Goal: Information Seeking & Learning: Learn about a topic

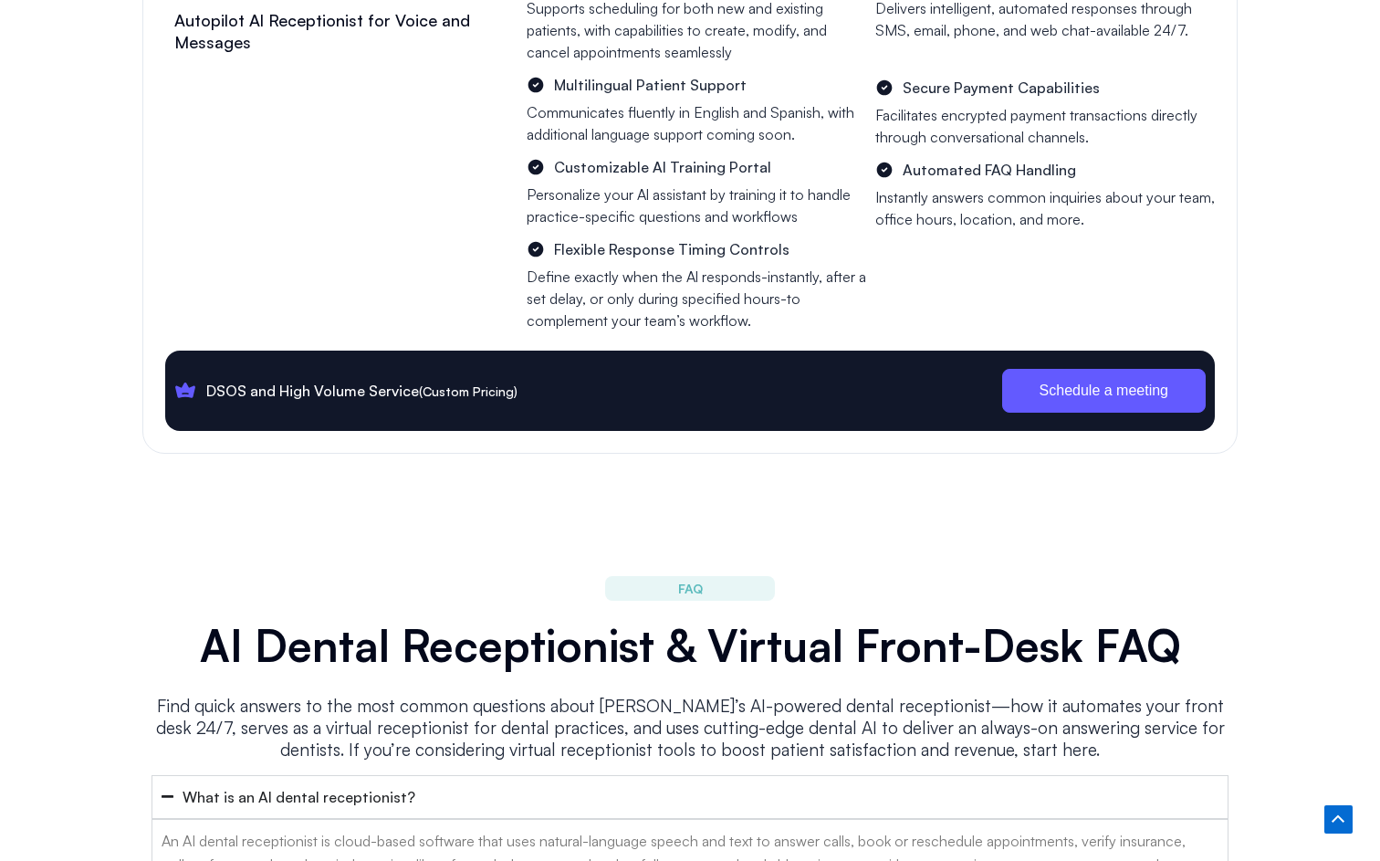
scroll to position [7024, 0]
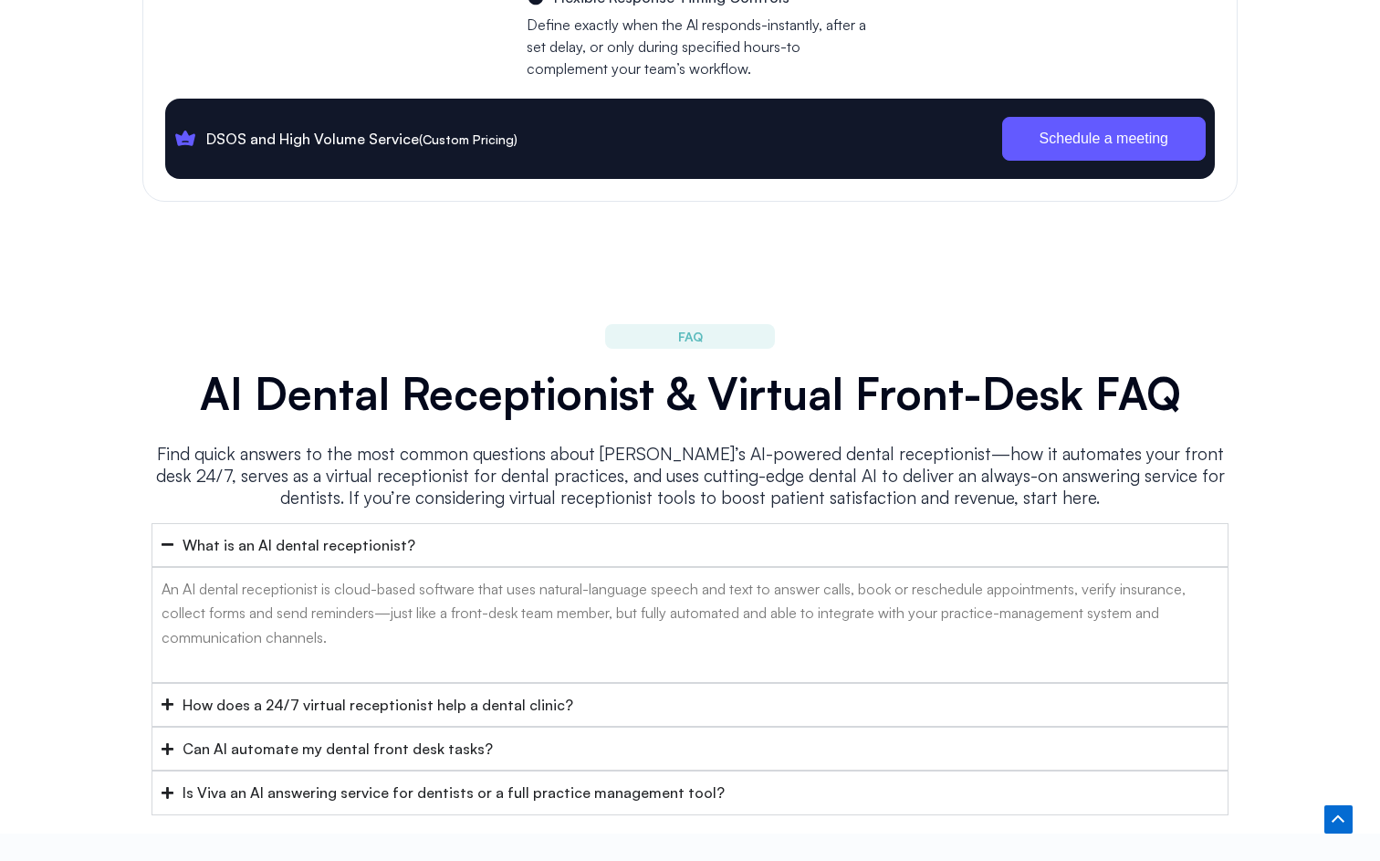
click at [356, 693] on div "How does a 24/7 virtual receptionist help a dental clinic?" at bounding box center [378, 705] width 391 height 24
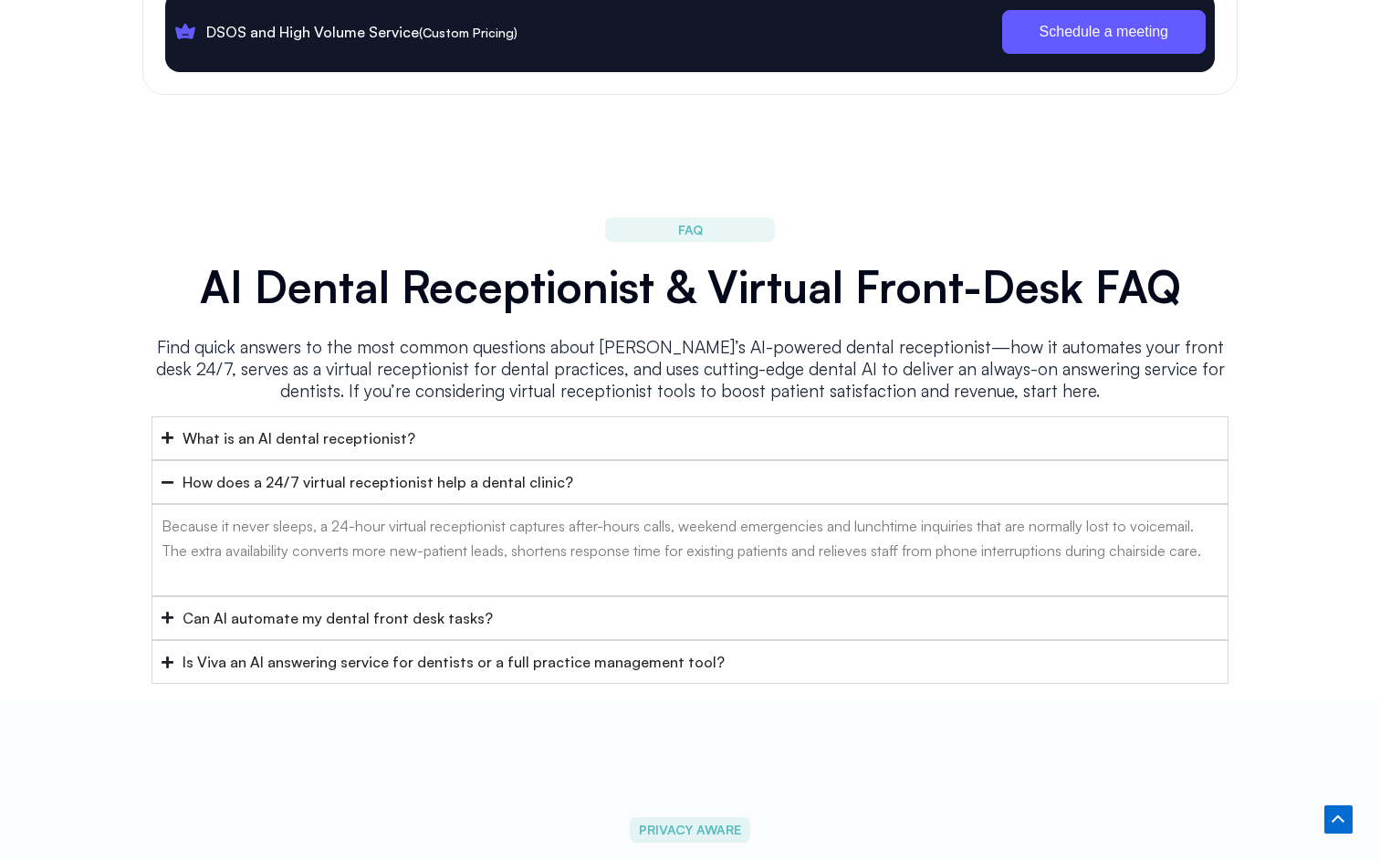
scroll to position [7268, 0]
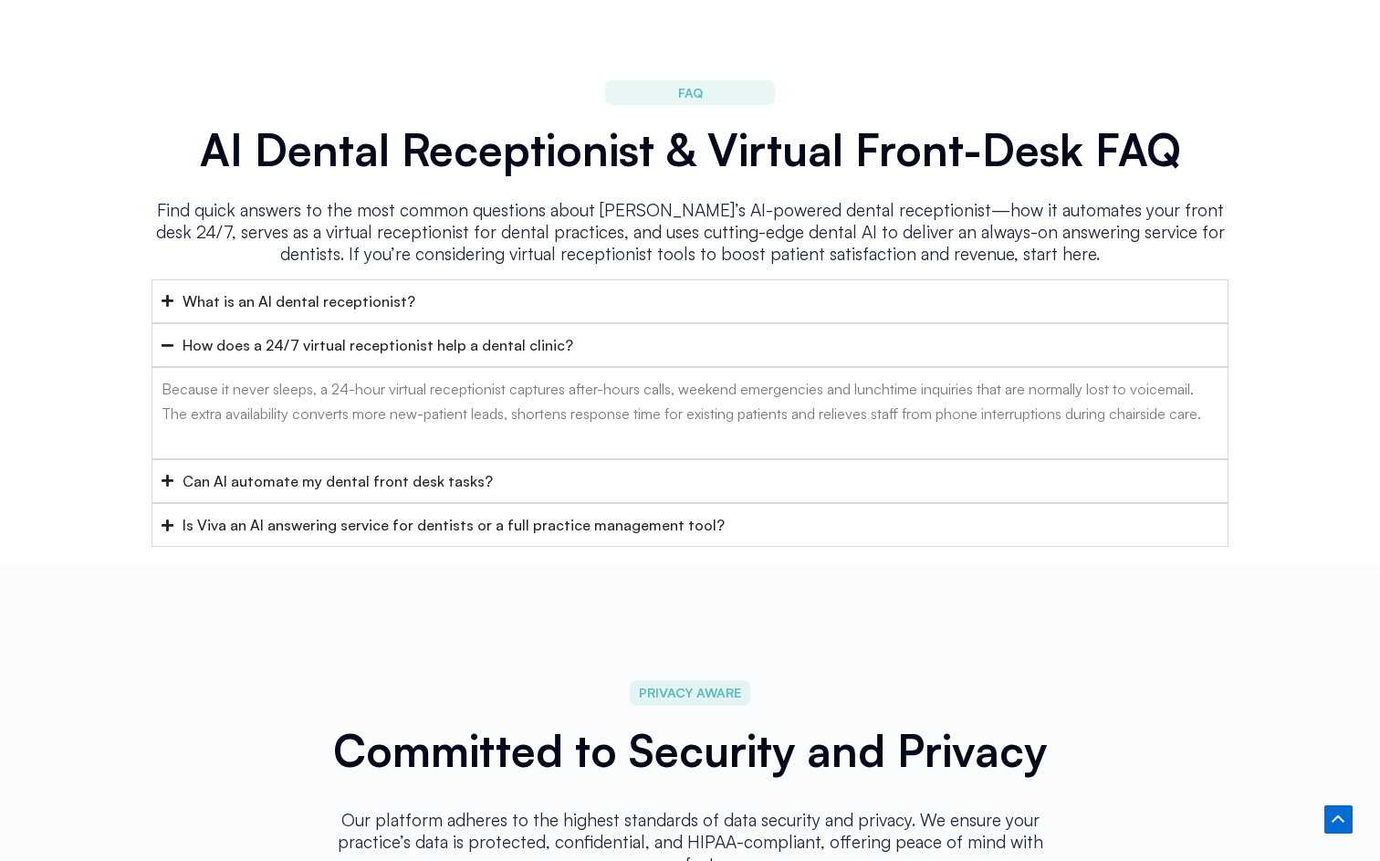
click at [407, 469] on div "Can AI automate my dental front desk tasks?" at bounding box center [338, 481] width 310 height 24
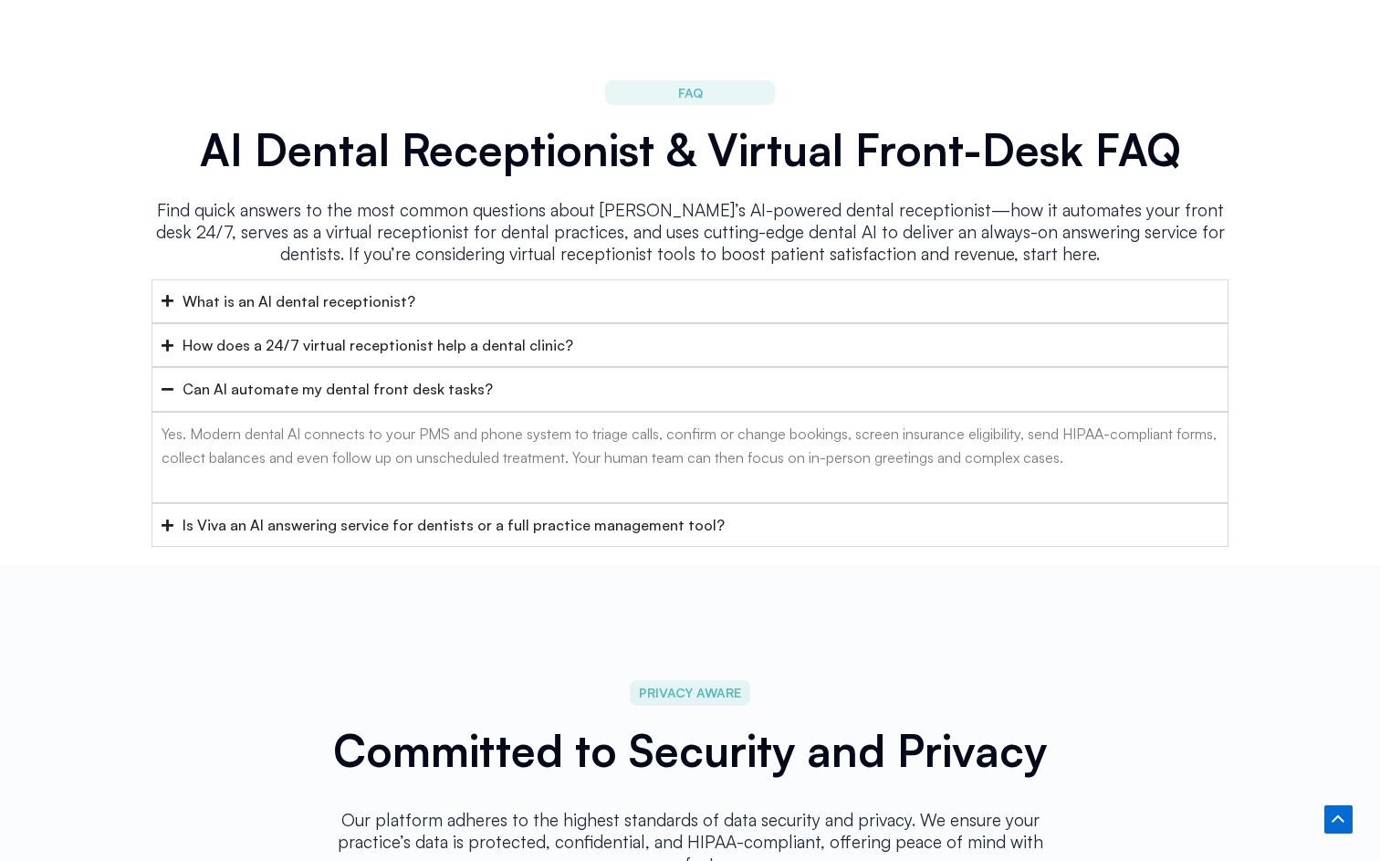
click at [397, 513] on div "Is Viva an AI answering service for dentists or a full practice management tool?" at bounding box center [454, 525] width 542 height 24
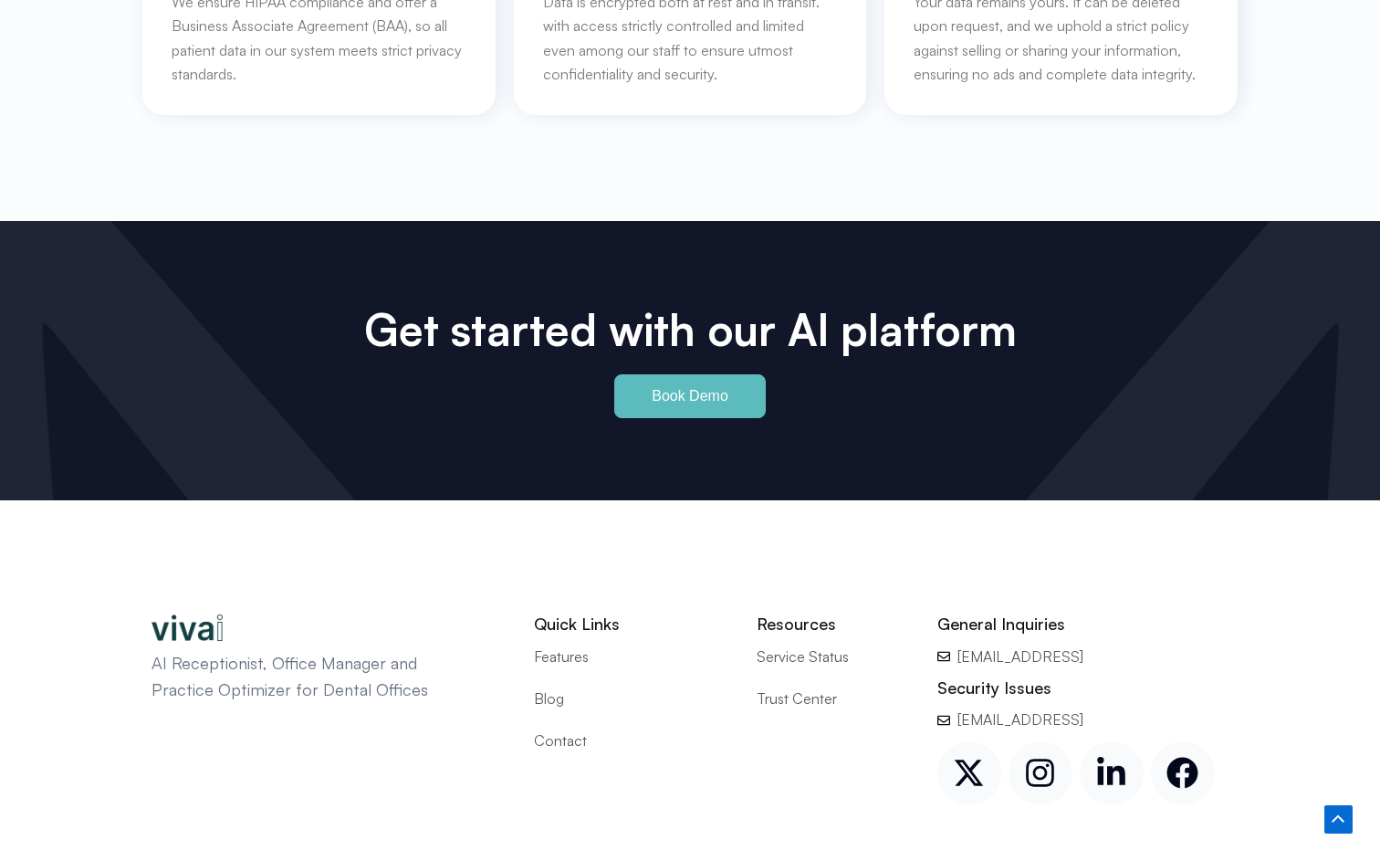
scroll to position [8461, 0]
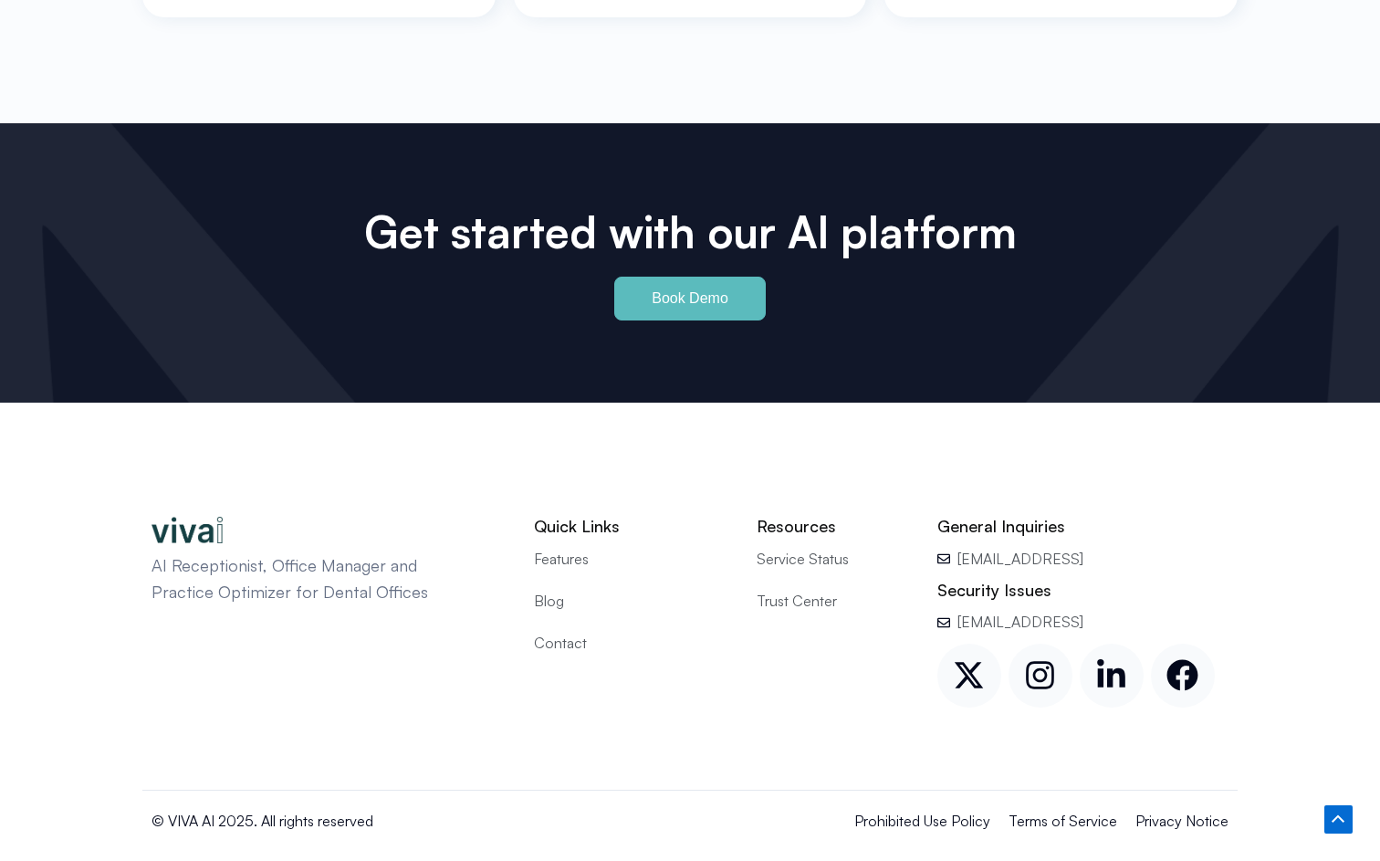
click at [570, 547] on span "Features" at bounding box center [561, 559] width 55 height 24
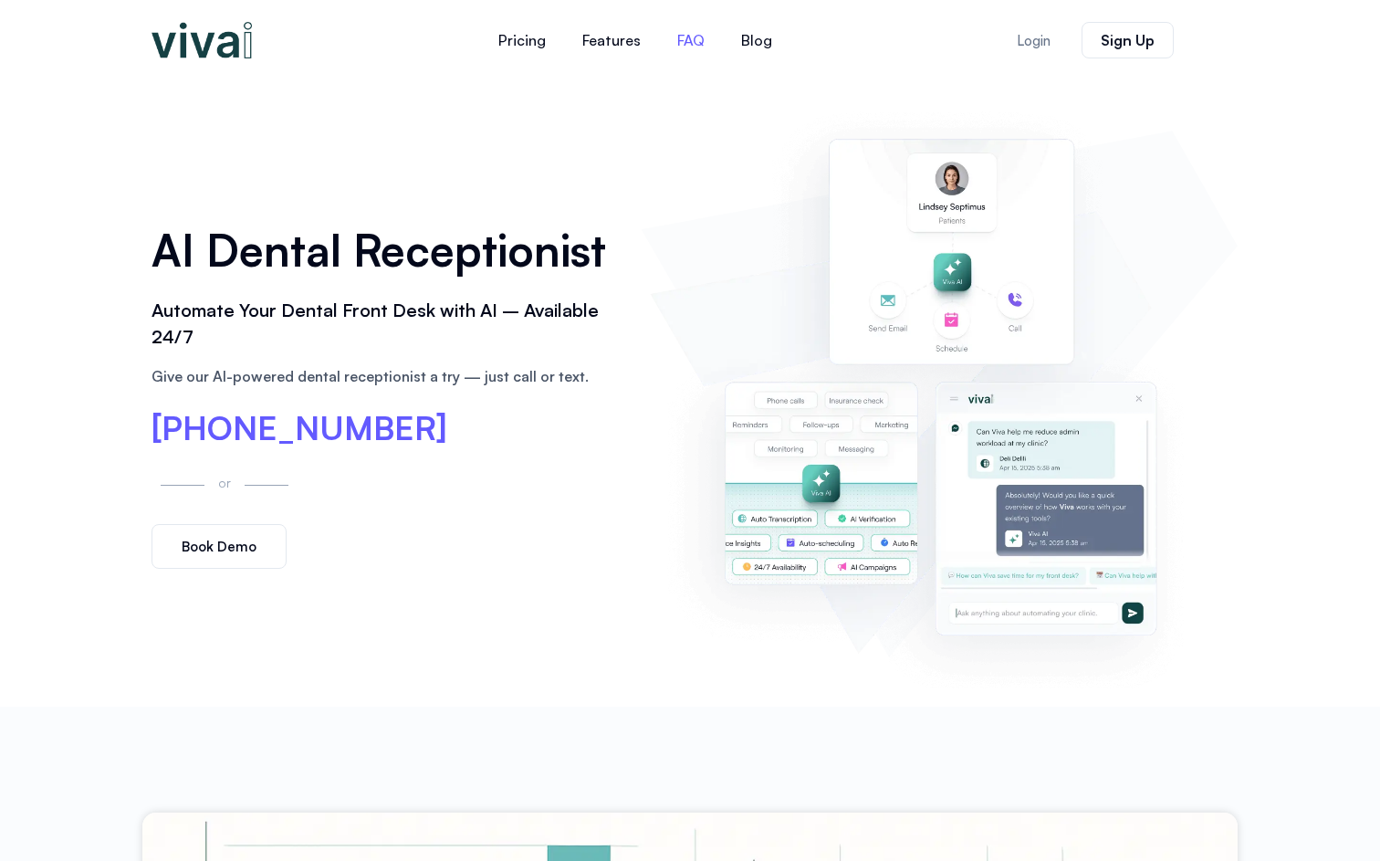
click at [685, 36] on link "FAQ" at bounding box center [691, 40] width 64 height 44
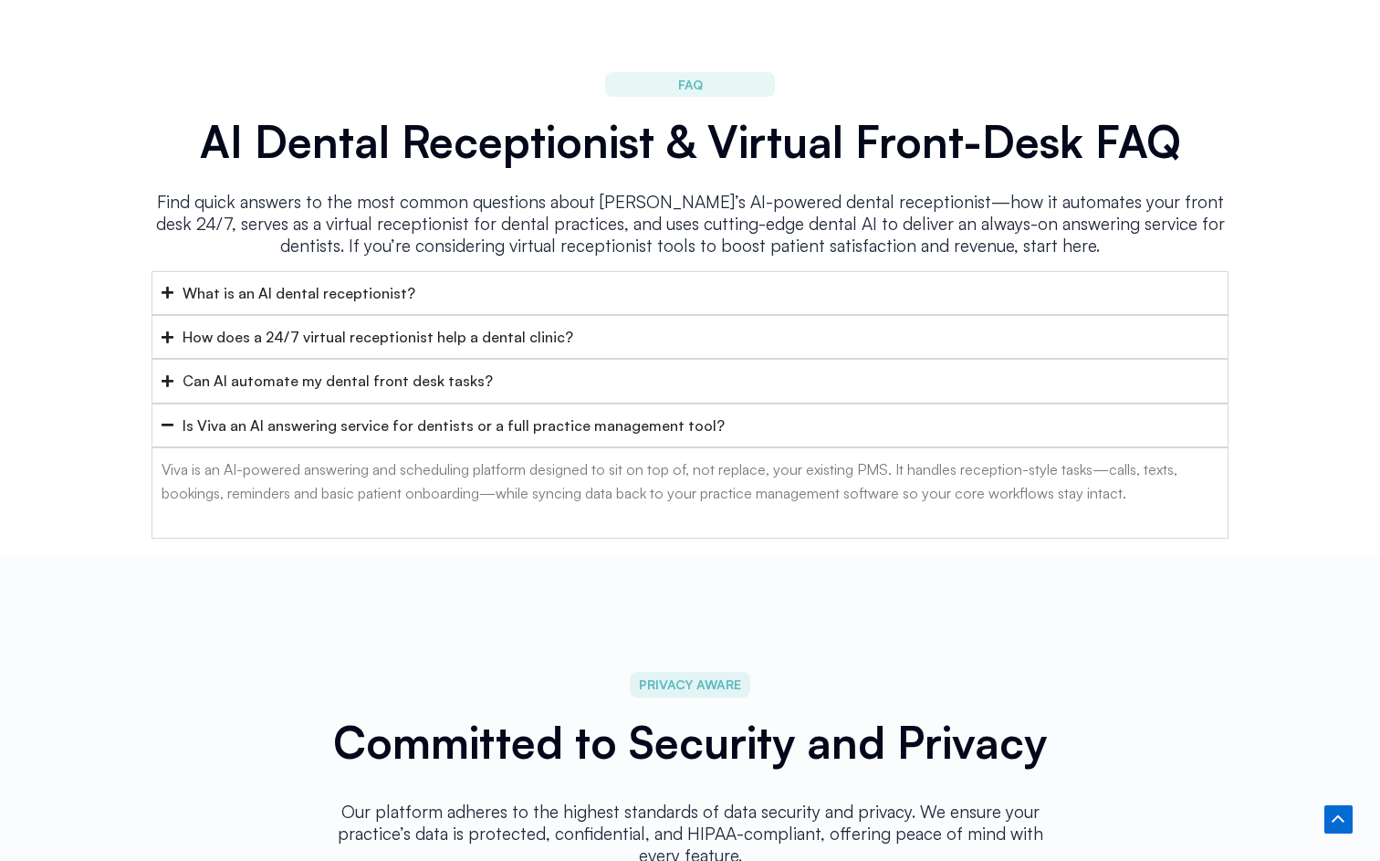
scroll to position [7294, 0]
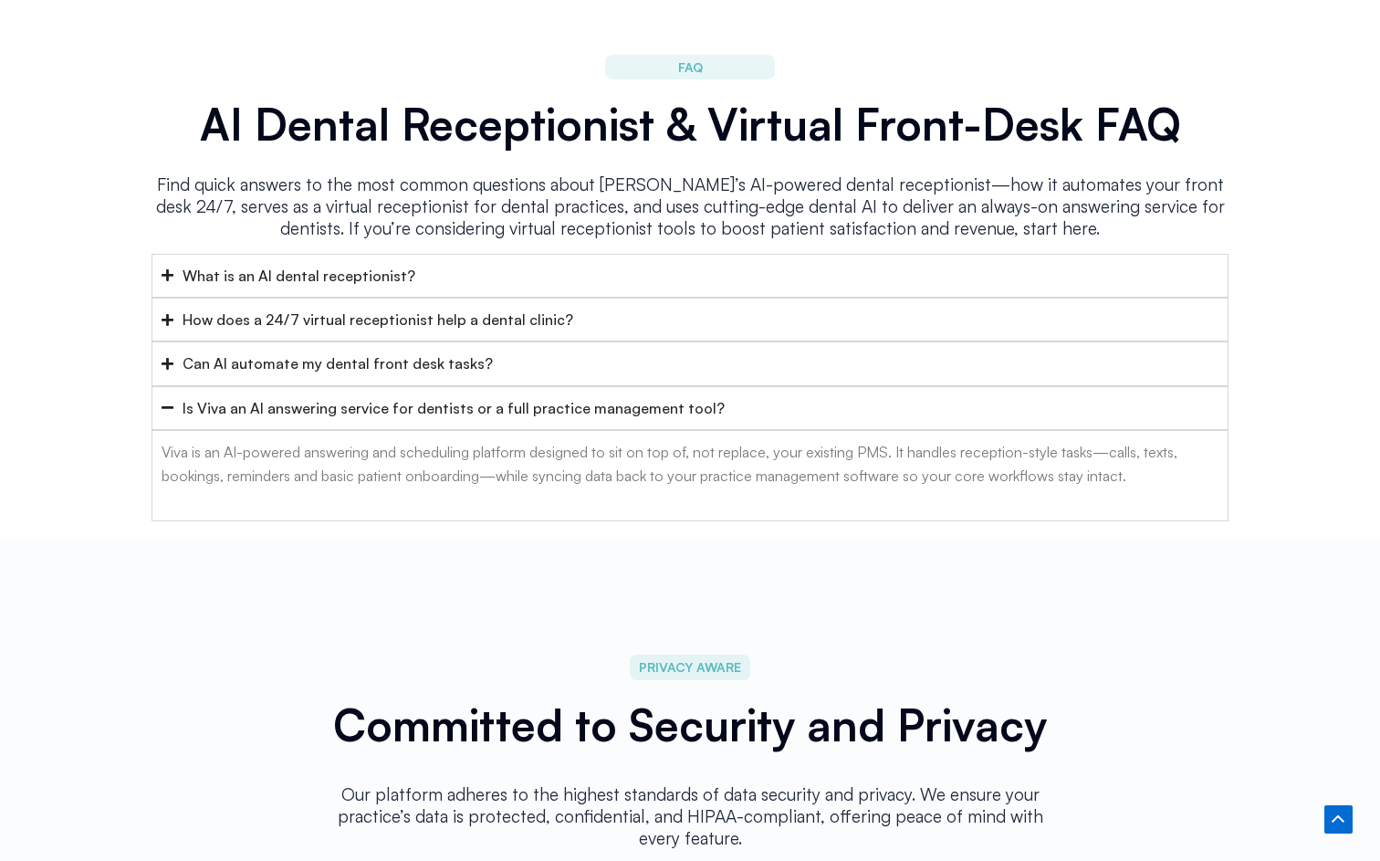
click at [370, 264] on div "What is an AI dental receptionist?" at bounding box center [299, 276] width 233 height 24
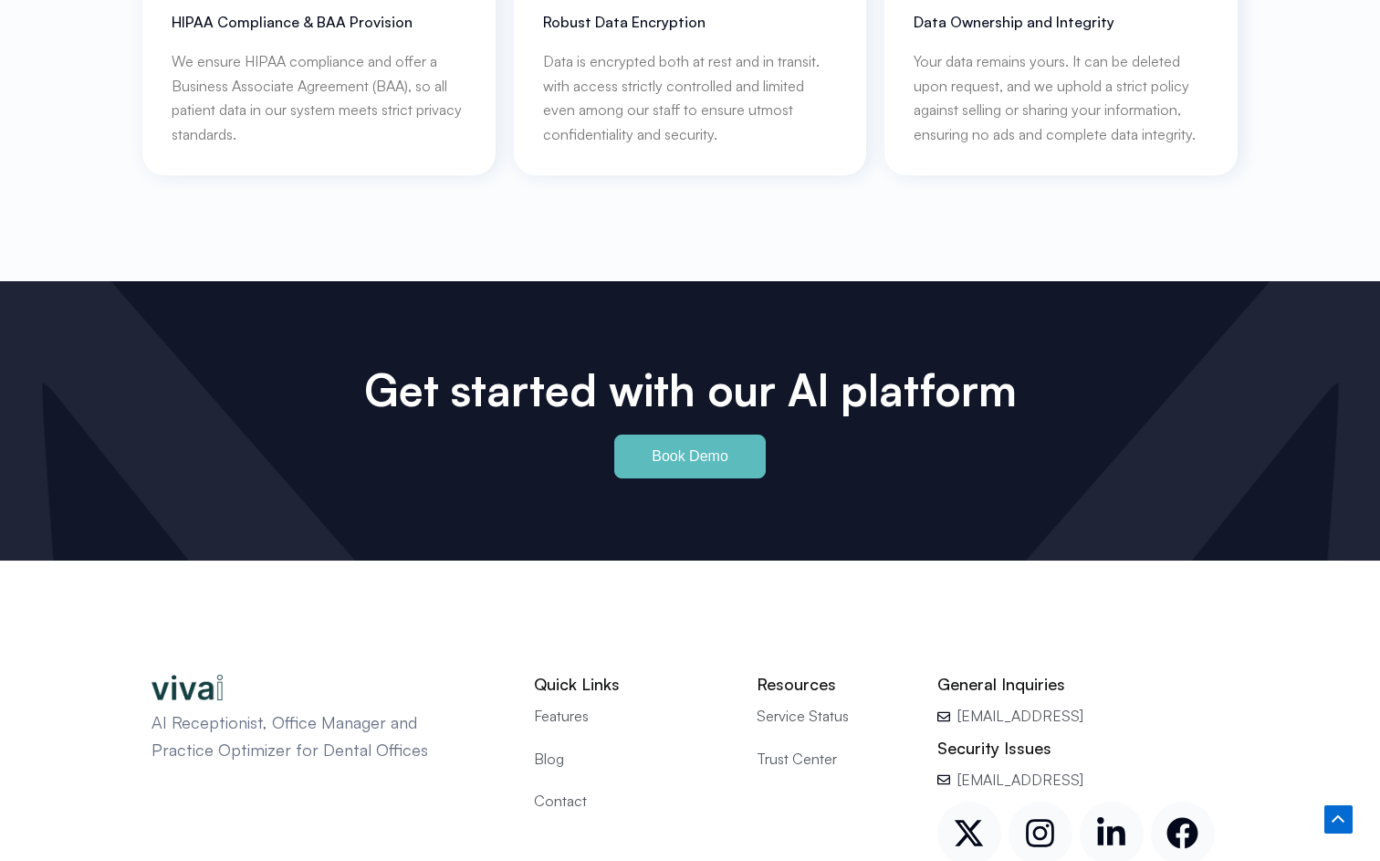
scroll to position [8369, 0]
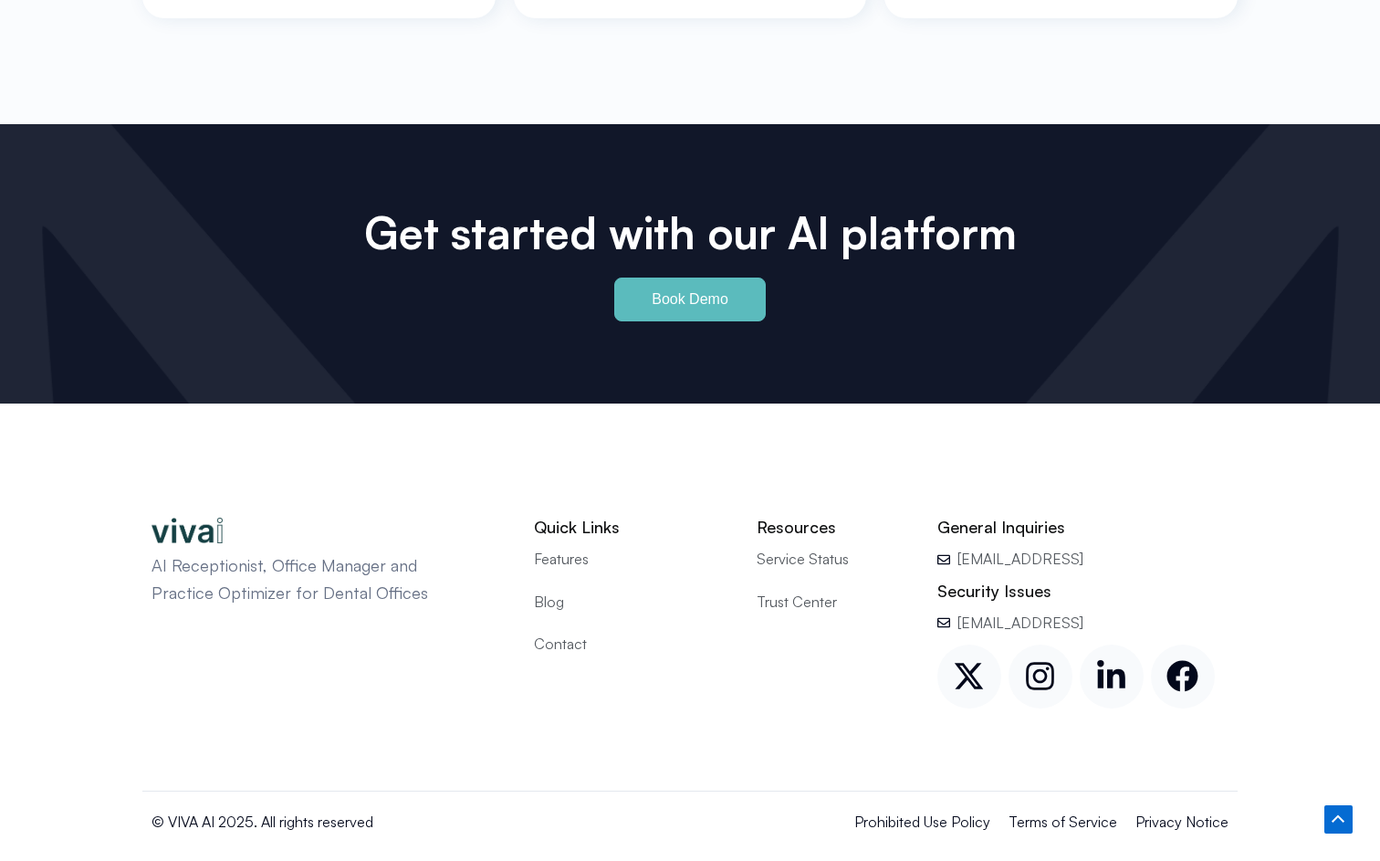
click at [577, 547] on span "Features" at bounding box center [561, 559] width 55 height 24
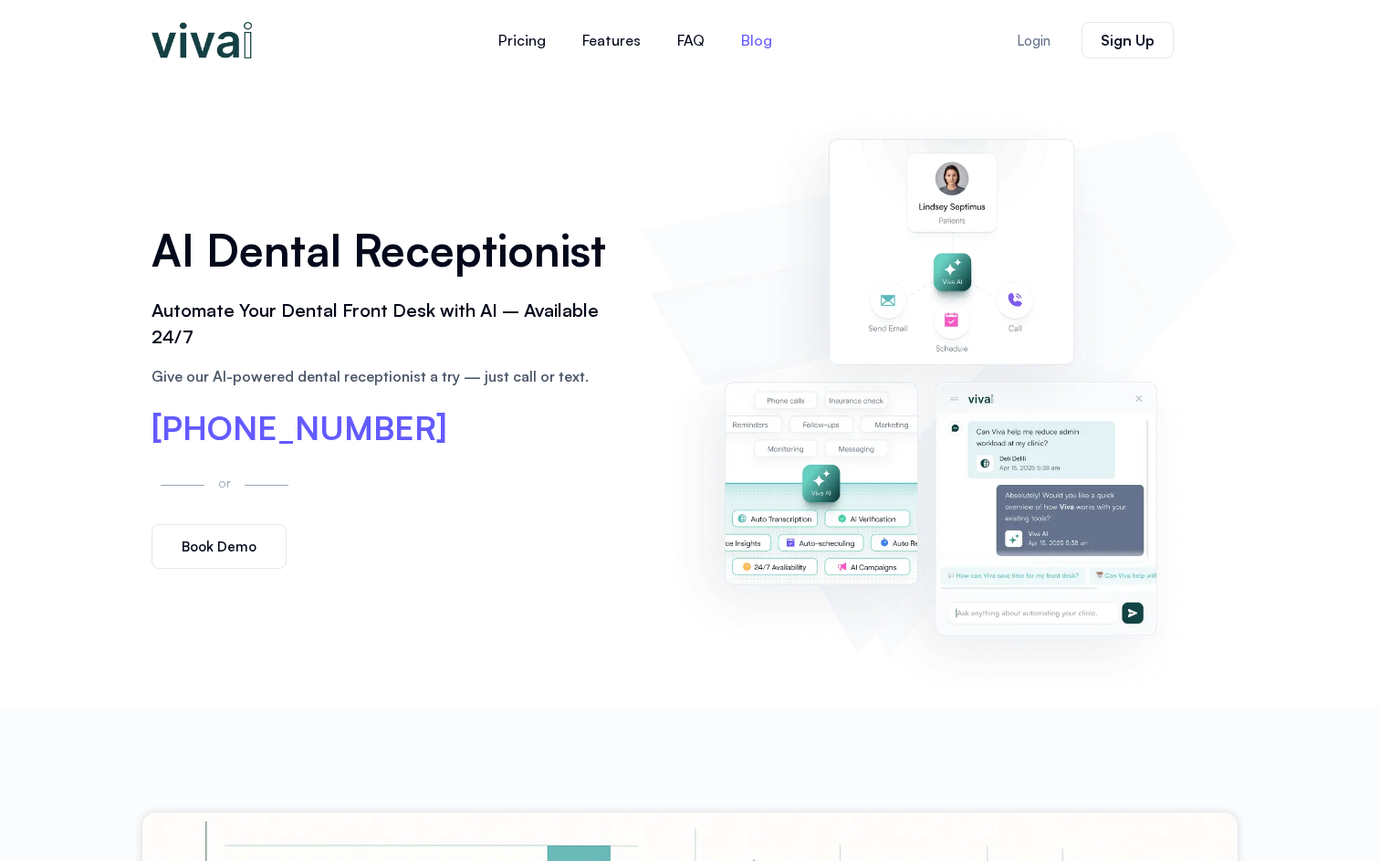
click at [759, 36] on link "Blog" at bounding box center [757, 40] width 68 height 44
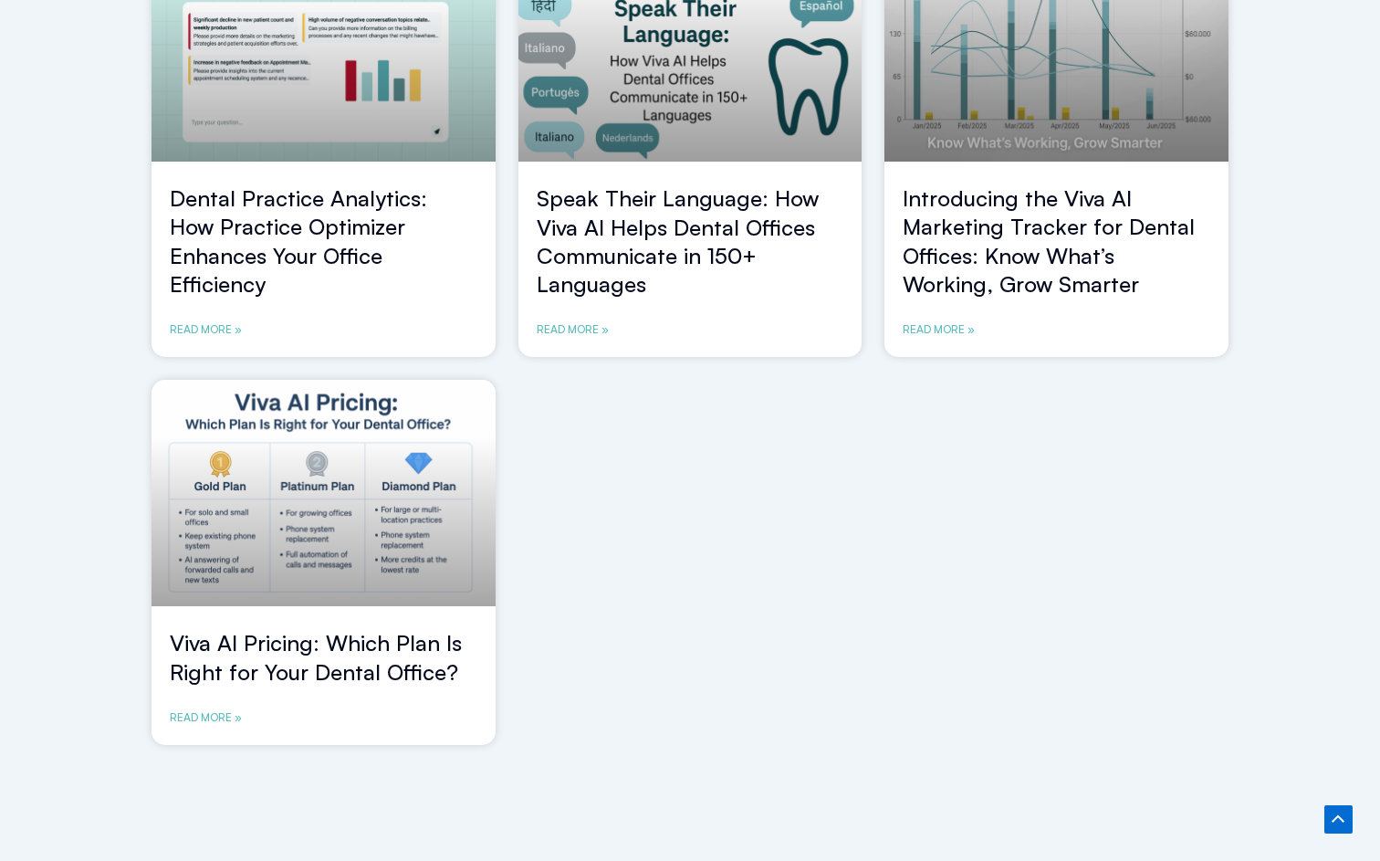
scroll to position [1217, 0]
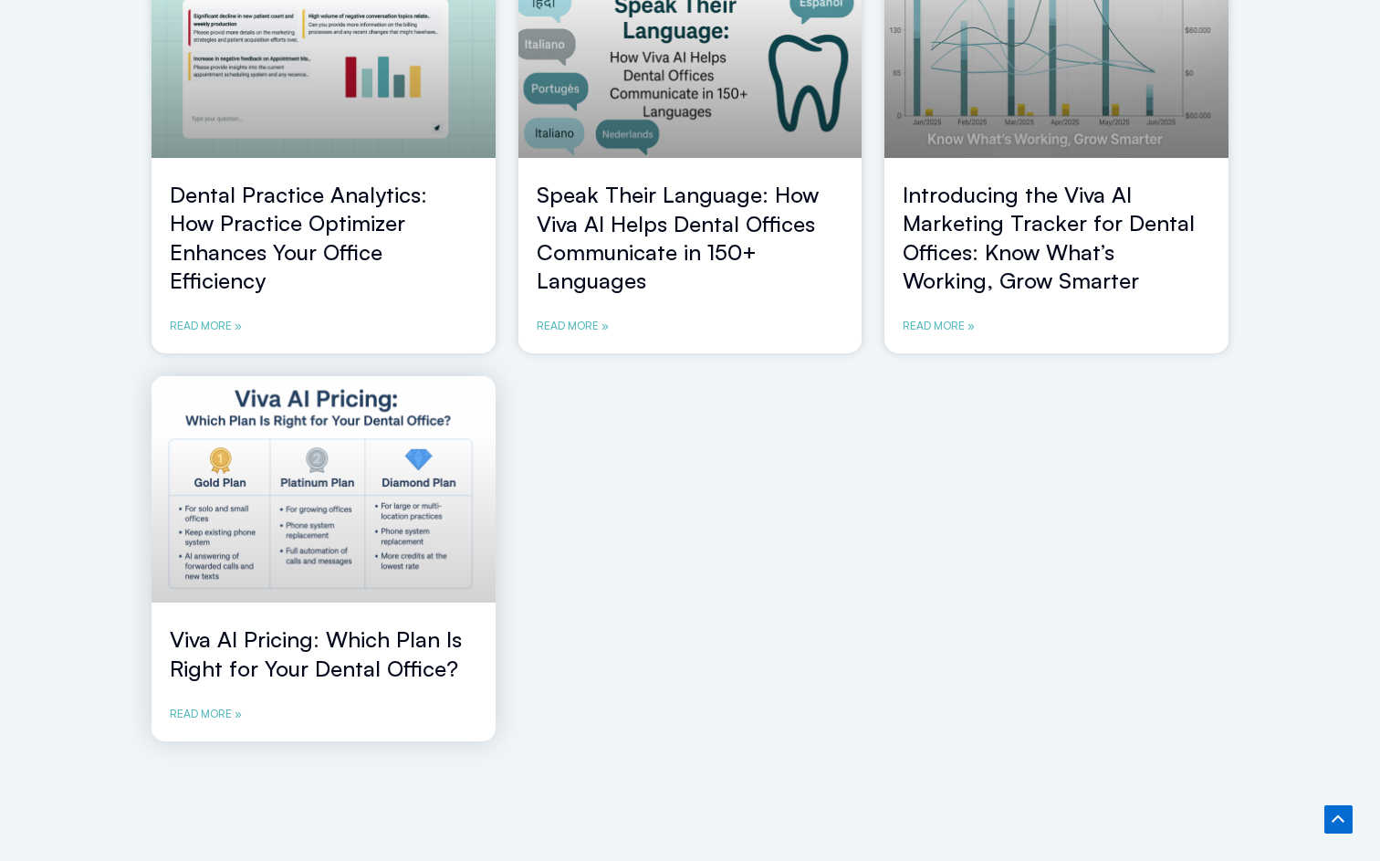
click at [389, 529] on link at bounding box center [324, 489] width 344 height 227
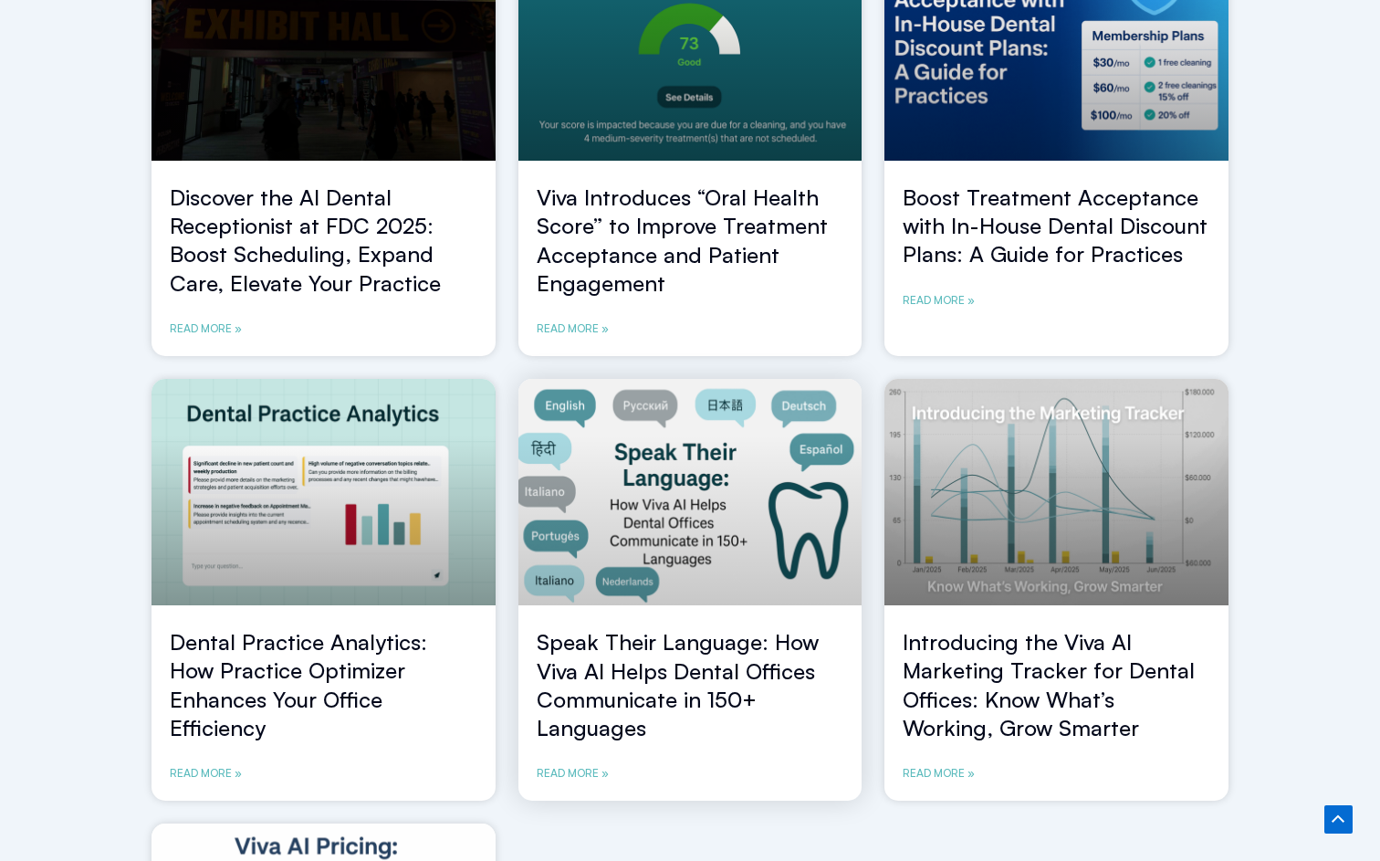
scroll to position [730, 0]
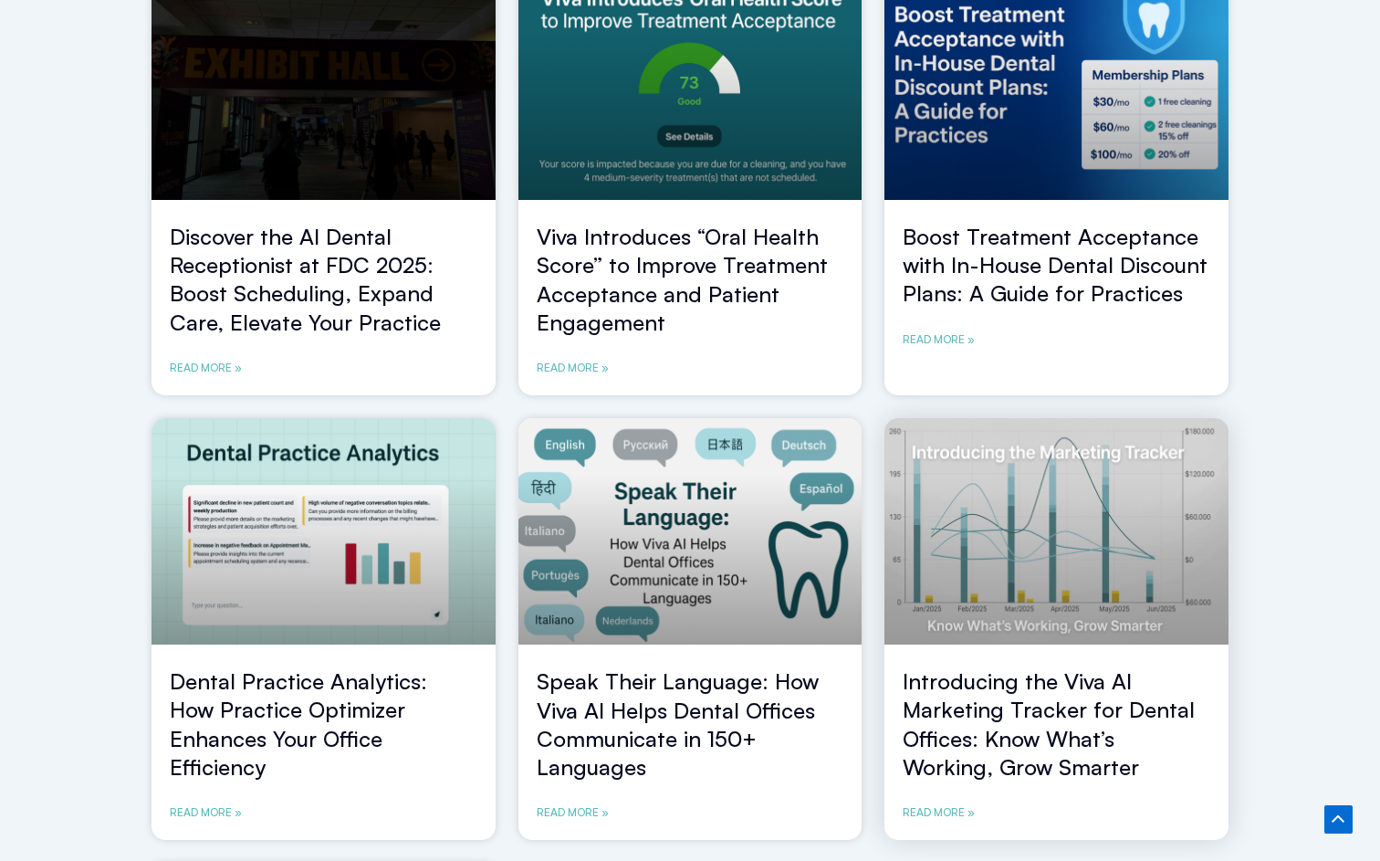
drag, startPoint x: 1065, startPoint y: 574, endPoint x: 972, endPoint y: 593, distance: 95.1
click at [972, 593] on link at bounding box center [1057, 531] width 344 height 227
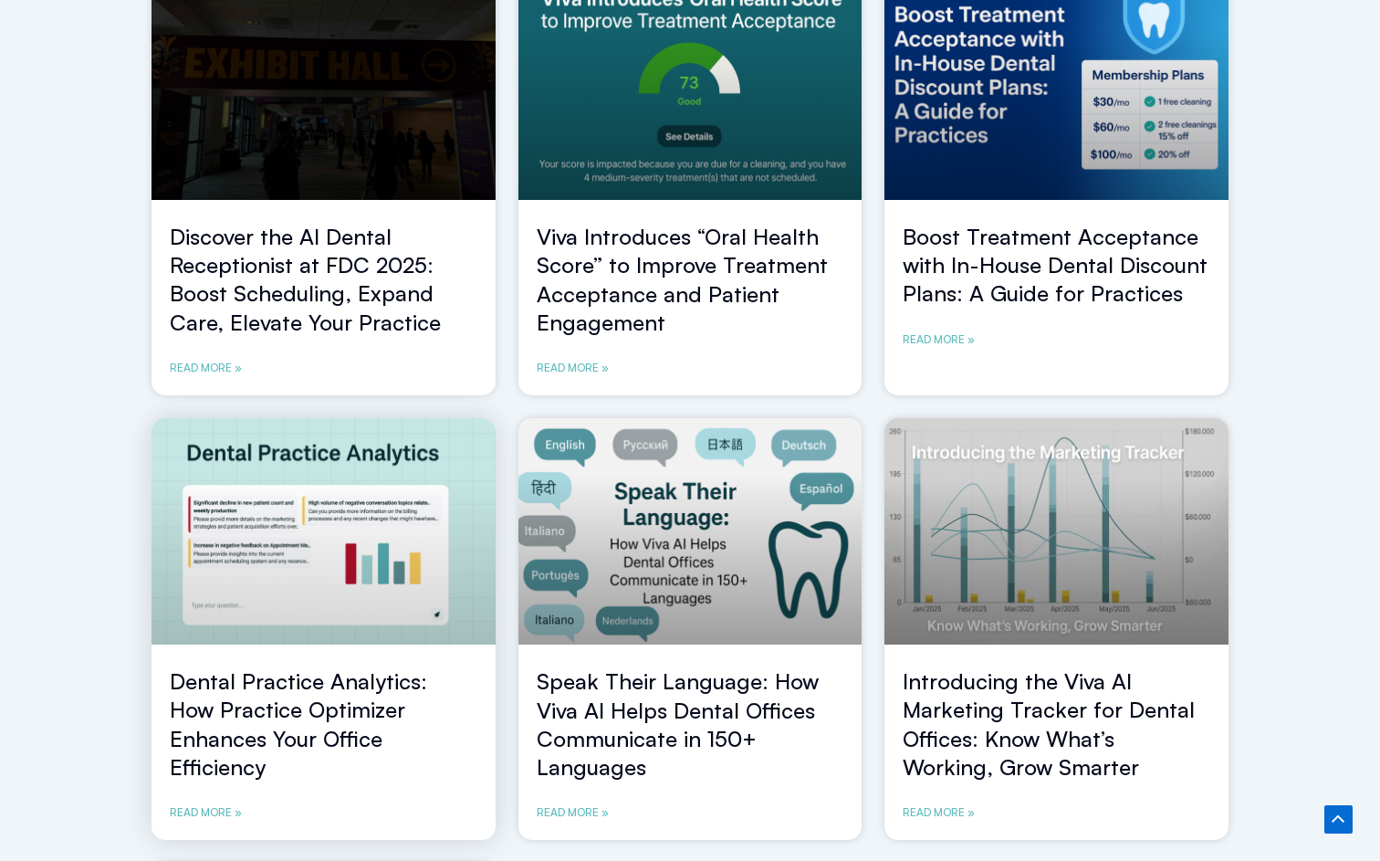
click at [330, 606] on link at bounding box center [324, 531] width 344 height 227
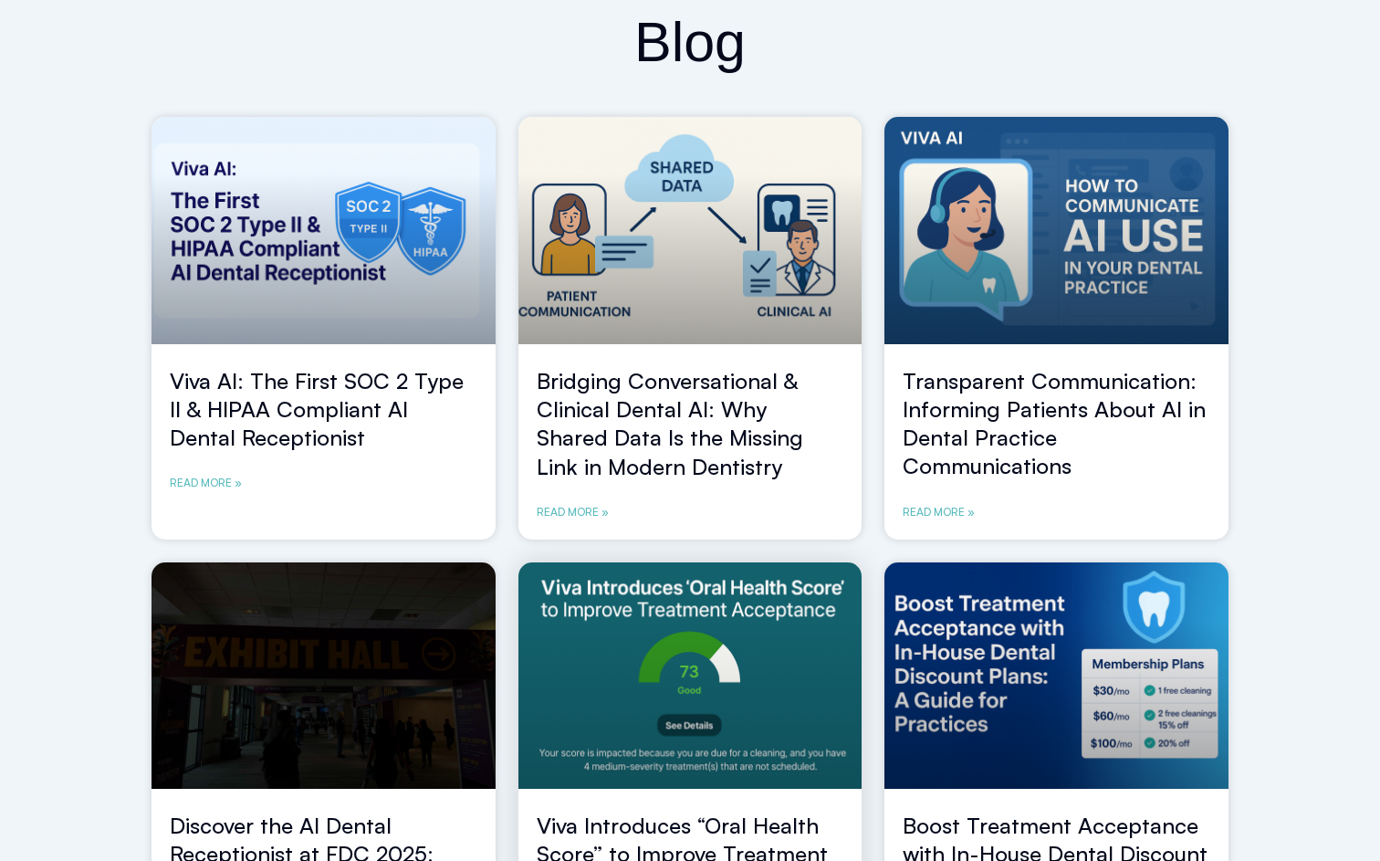
scroll to position [0, 0]
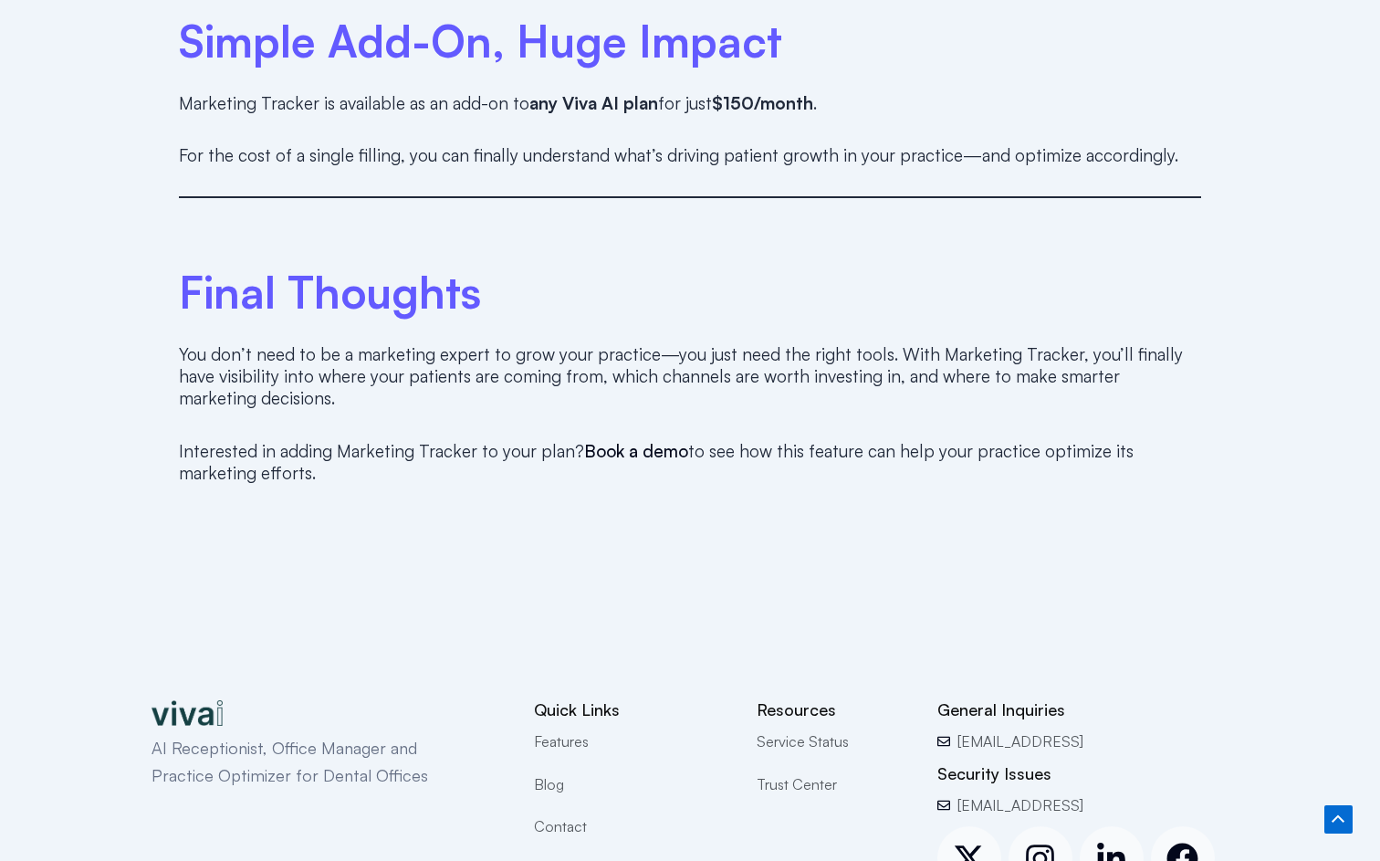
scroll to position [2921, 0]
